Goal: Use online tool/utility: Use online tool/utility

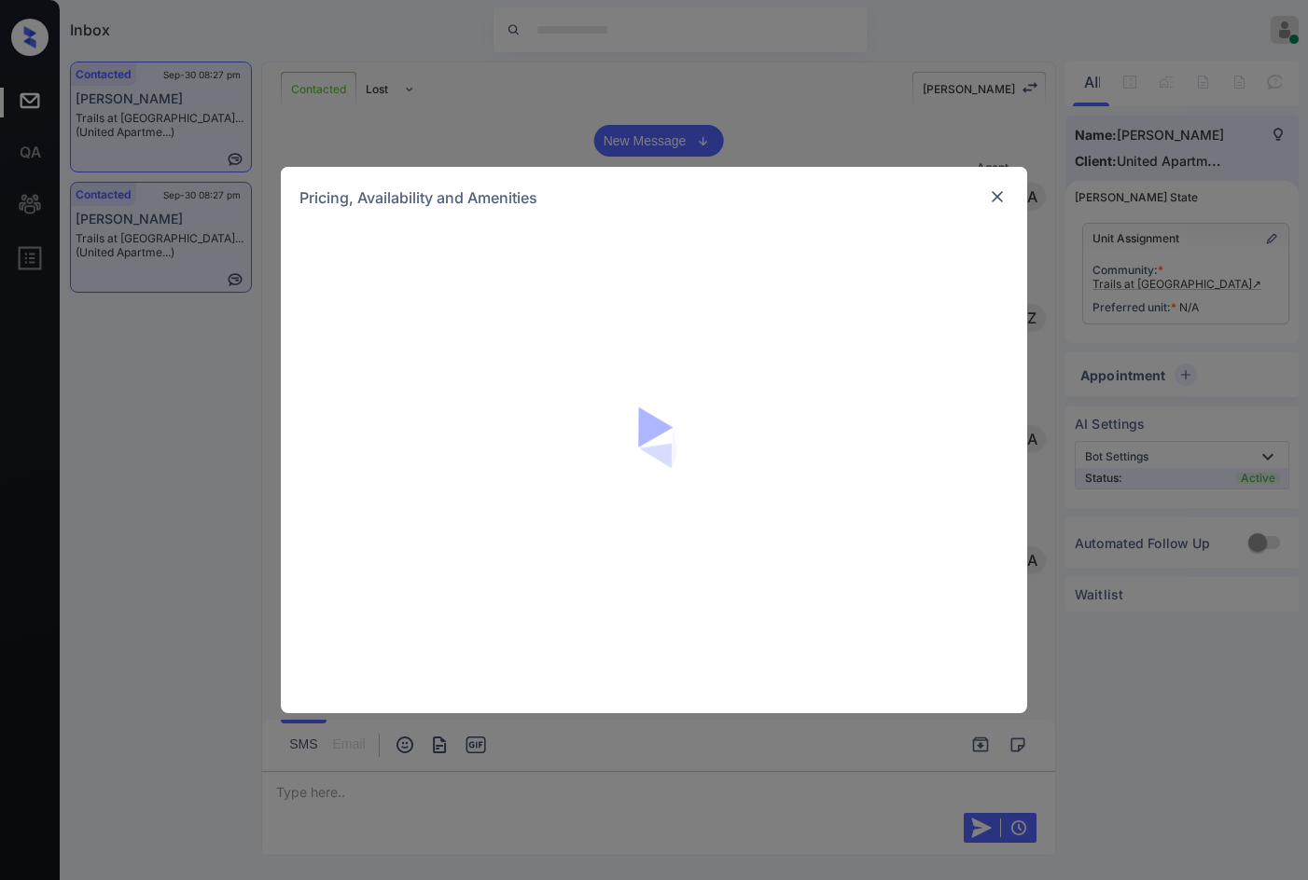
scroll to position [726, 0]
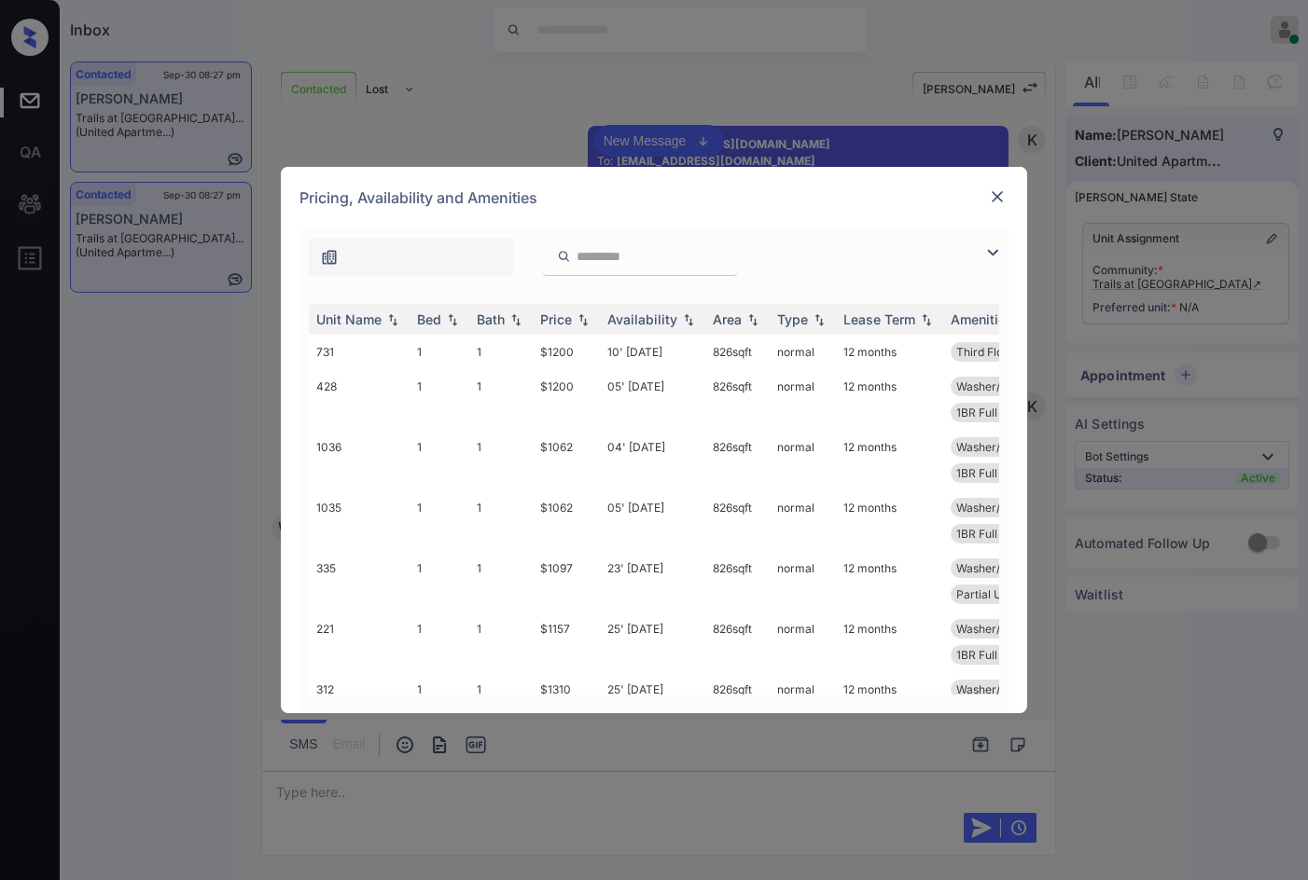
click at [993, 252] on img at bounding box center [992, 253] width 22 height 22
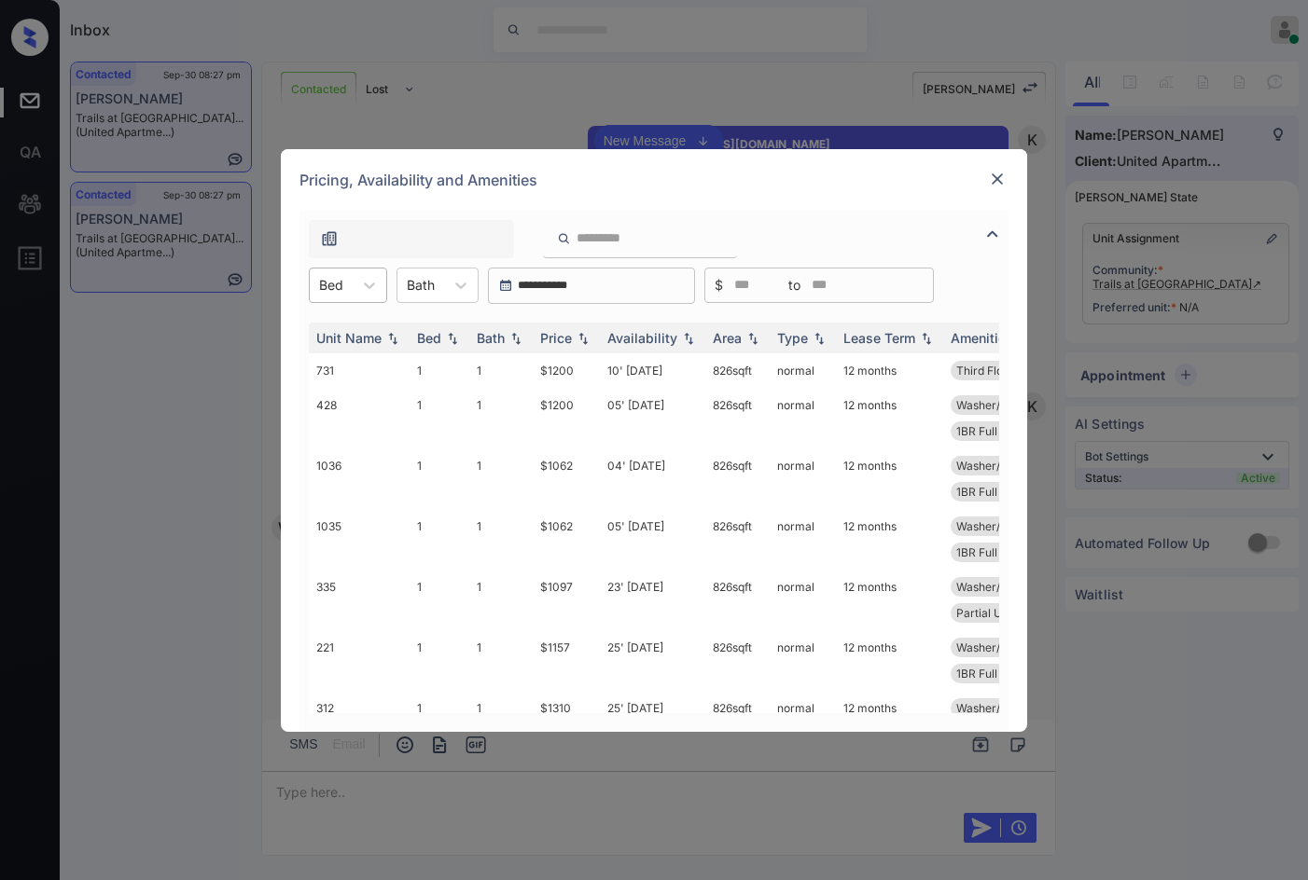
click at [344, 277] on div "Bed" at bounding box center [331, 284] width 43 height 27
click at [338, 340] on div "1" at bounding box center [348, 331] width 78 height 34
click at [585, 337] on img at bounding box center [583, 337] width 19 height 13
click at [585, 337] on img at bounding box center [583, 338] width 19 height 14
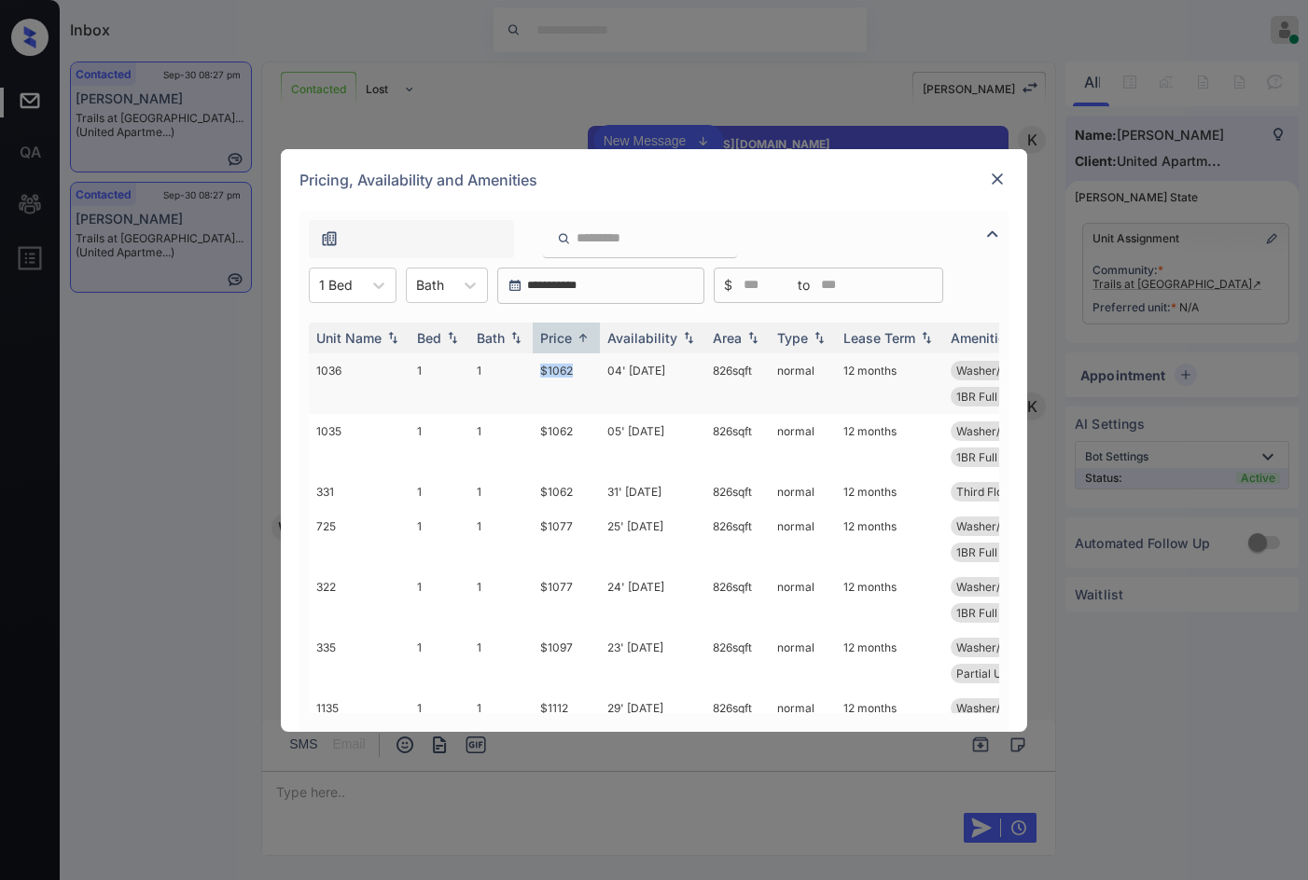
drag, startPoint x: 537, startPoint y: 368, endPoint x: 573, endPoint y: 374, distance: 35.9
click at [573, 374] on td "$1062" at bounding box center [566, 383] width 67 height 61
click at [590, 377] on td "$1062" at bounding box center [566, 383] width 67 height 61
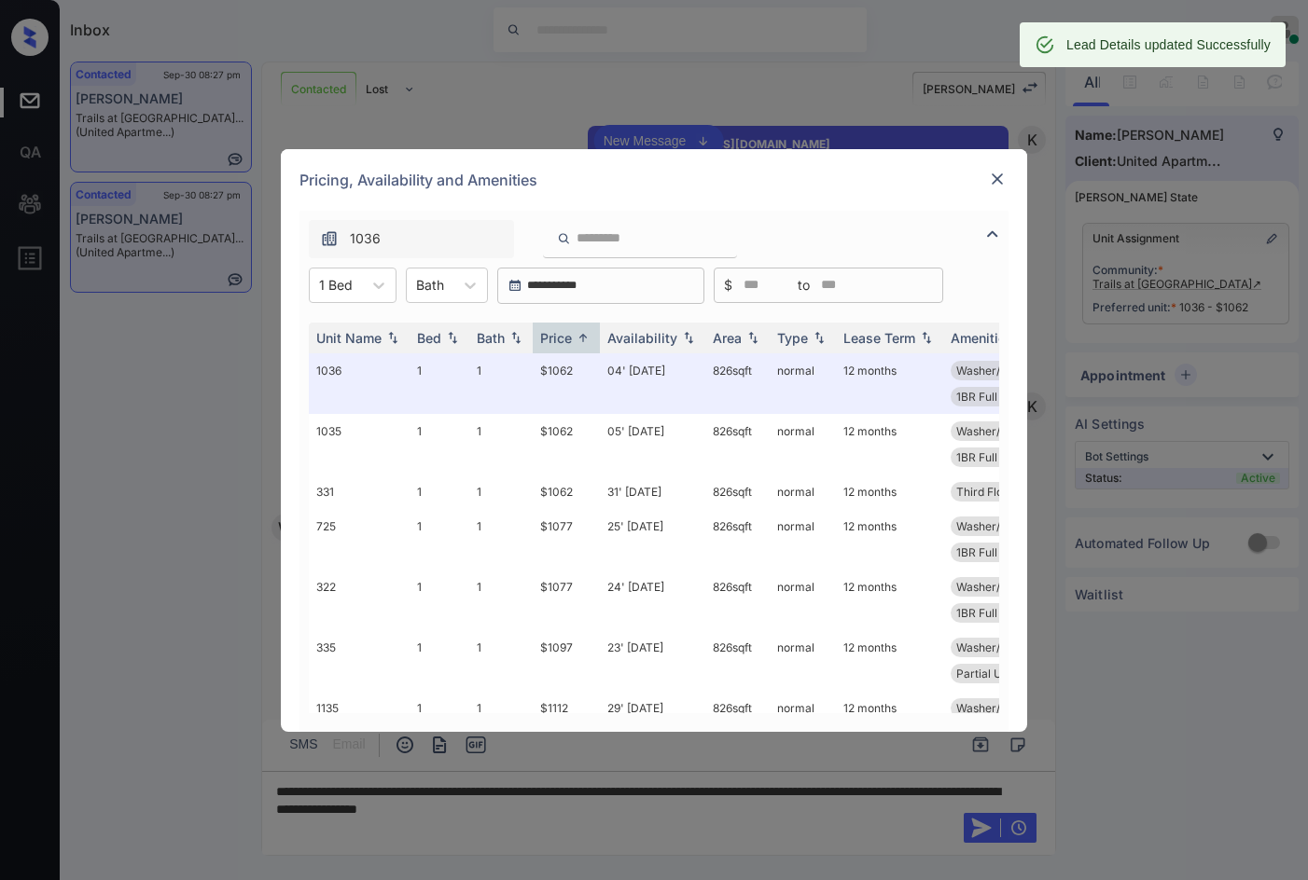
click at [992, 178] on img at bounding box center [997, 179] width 19 height 19
